Goal: Find specific page/section: Find specific page/section

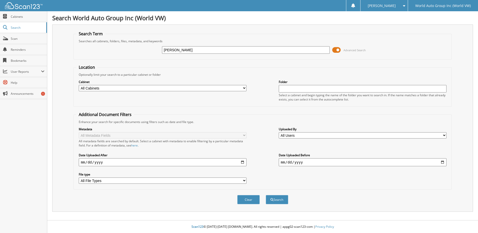
type input "[PERSON_NAME]"
click at [266, 195] on button "Search" at bounding box center [277, 199] width 23 height 9
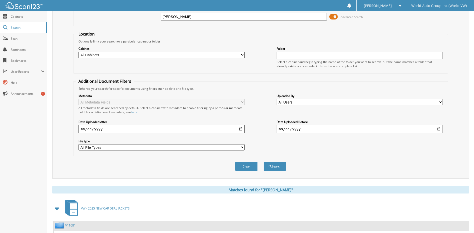
scroll to position [95, 0]
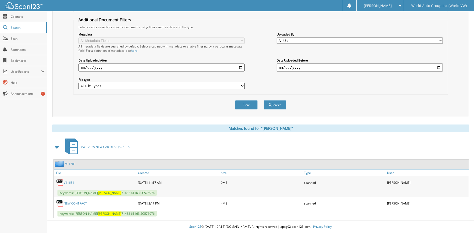
click at [67, 182] on link "V11681" at bounding box center [69, 183] width 11 height 4
click at [65, 184] on link "V11681" at bounding box center [69, 183] width 11 height 4
click at [70, 183] on link "V11681" at bounding box center [69, 183] width 11 height 4
